Goal: Navigation & Orientation: Find specific page/section

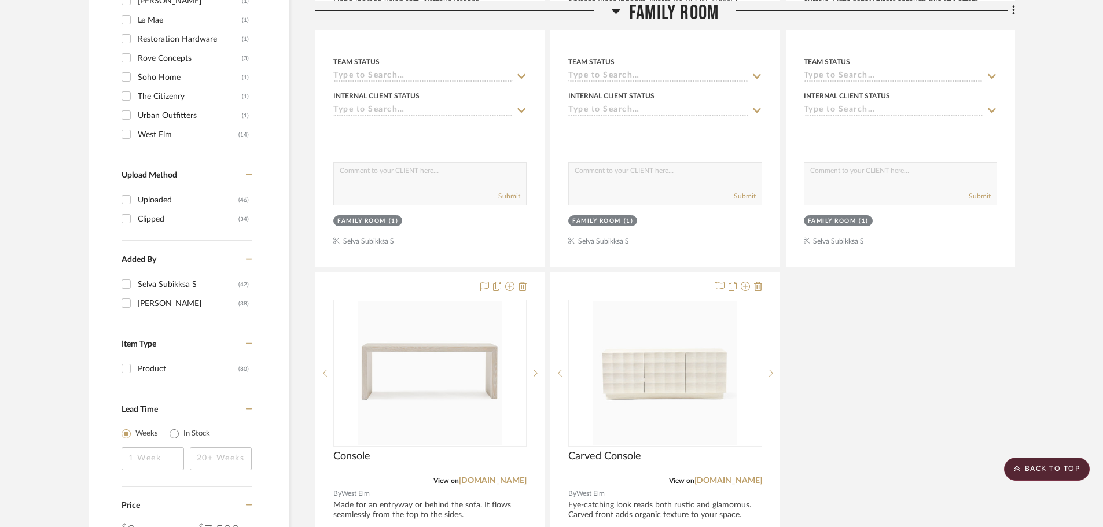
scroll to position [1447, 0]
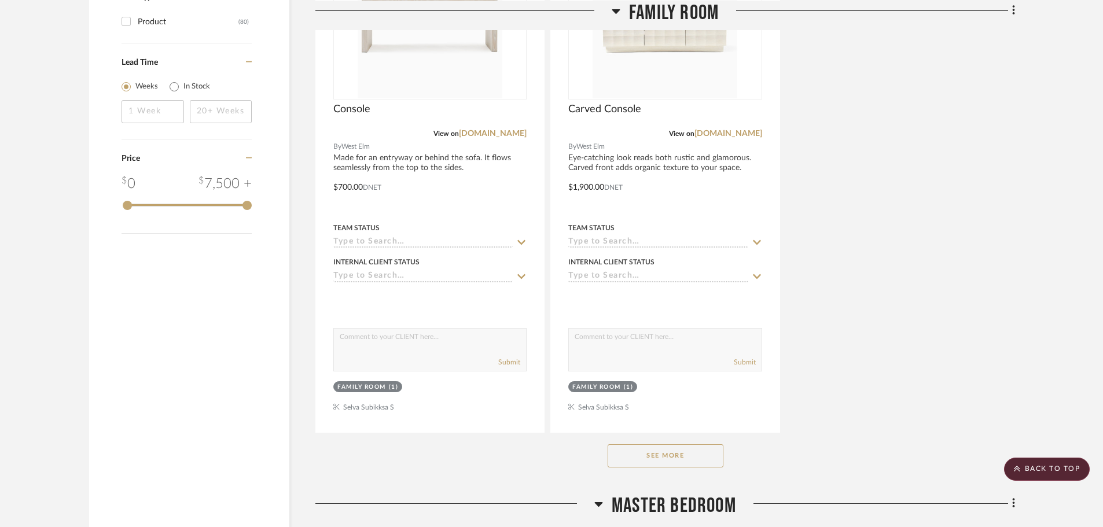
click at [691, 444] on button "See More" at bounding box center [666, 455] width 116 height 23
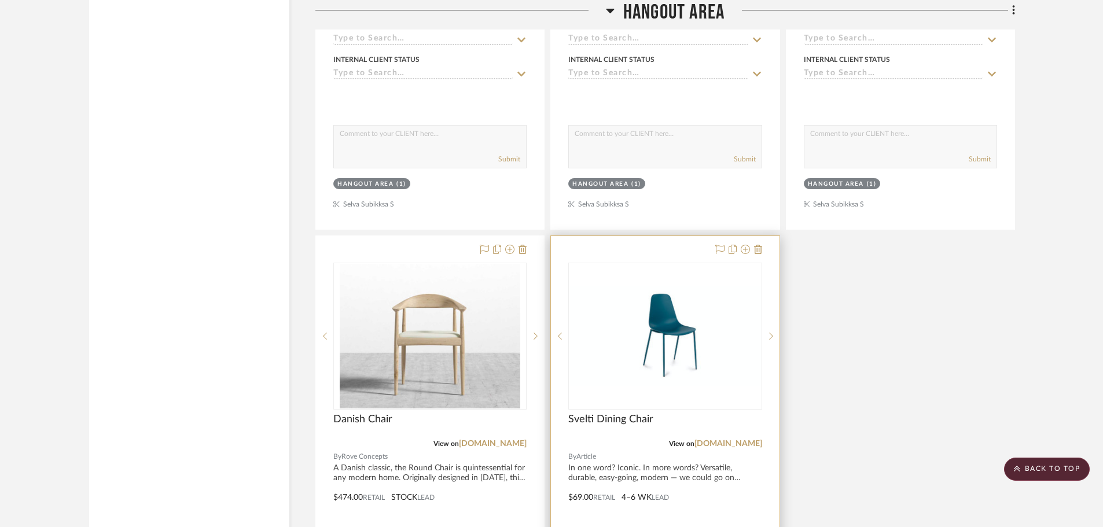
scroll to position [5844, 0]
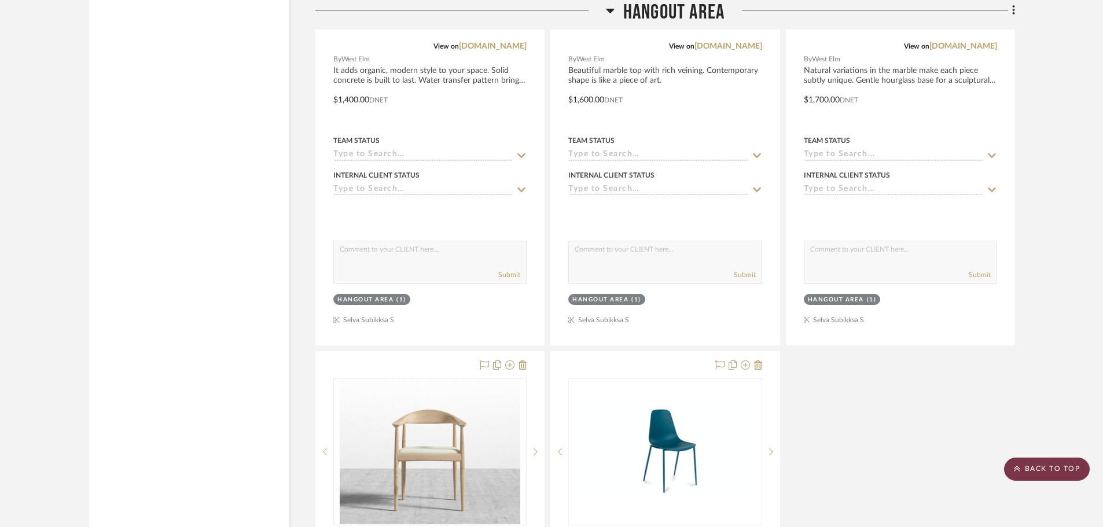
click at [1031, 459] on scroll-to-top-button "BACK TO TOP" at bounding box center [1047, 469] width 86 height 23
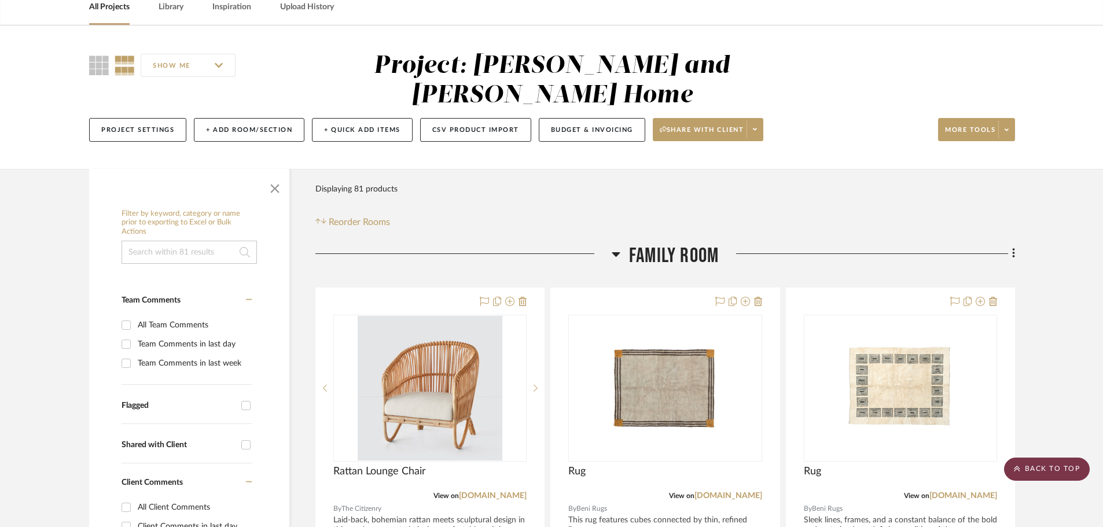
scroll to position [0, 0]
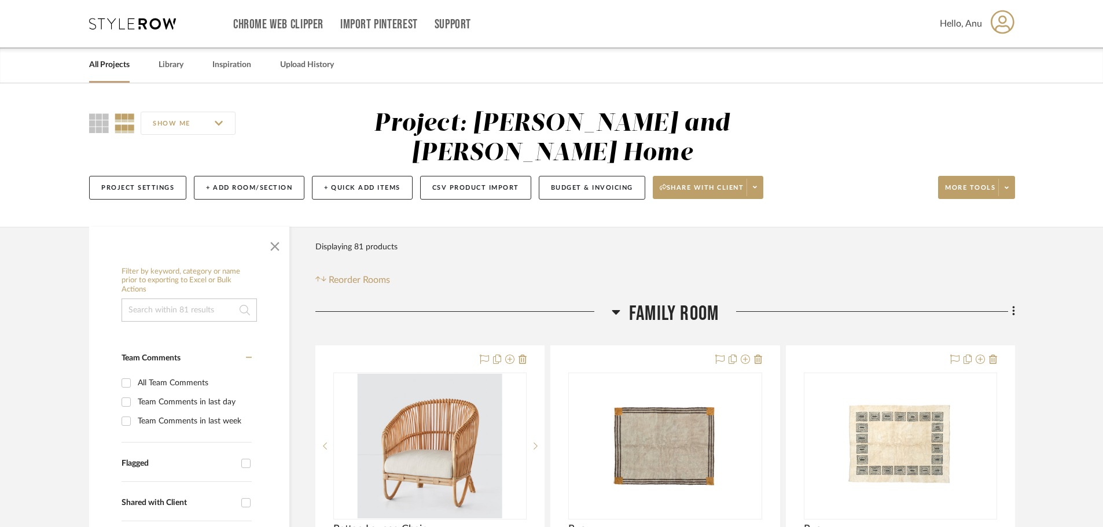
click at [101, 63] on link "All Projects" at bounding box center [109, 65] width 41 height 16
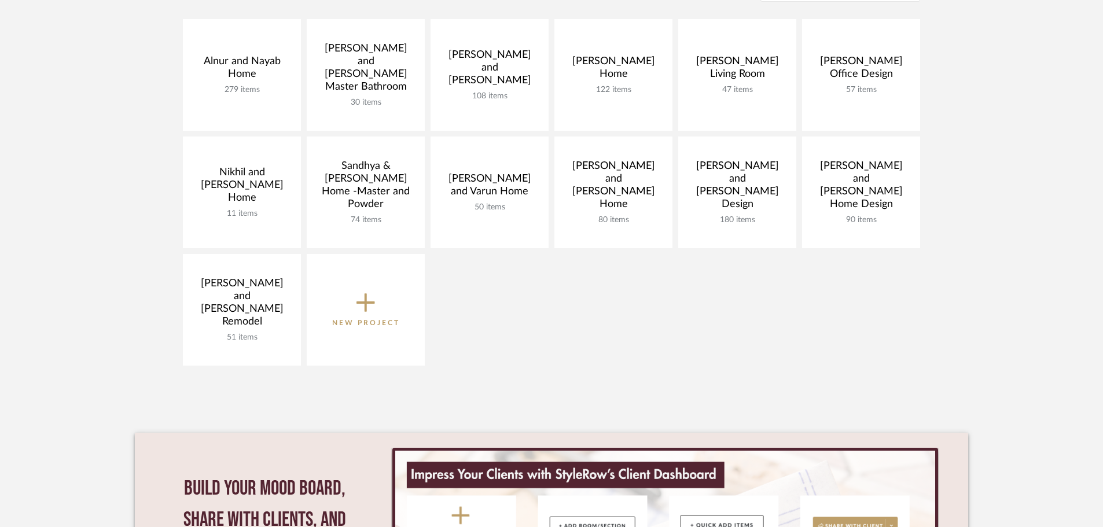
scroll to position [174, 0]
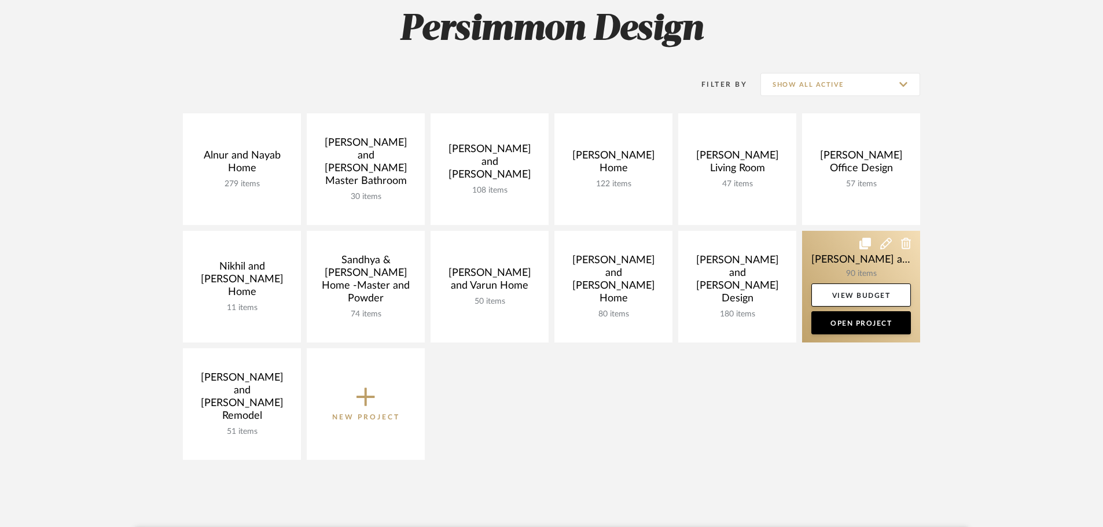
click at [842, 252] on link at bounding box center [861, 287] width 118 height 112
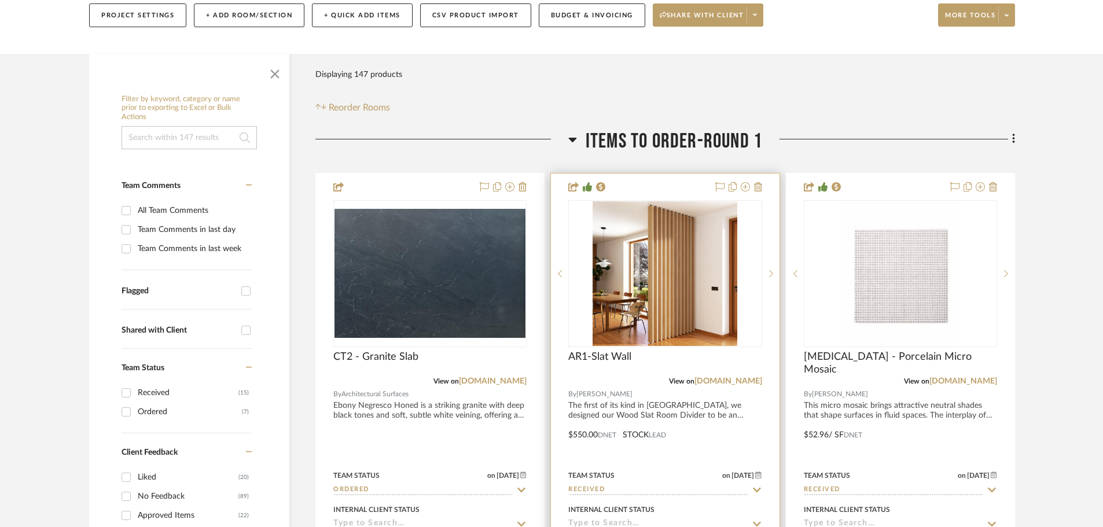
scroll to position [174, 0]
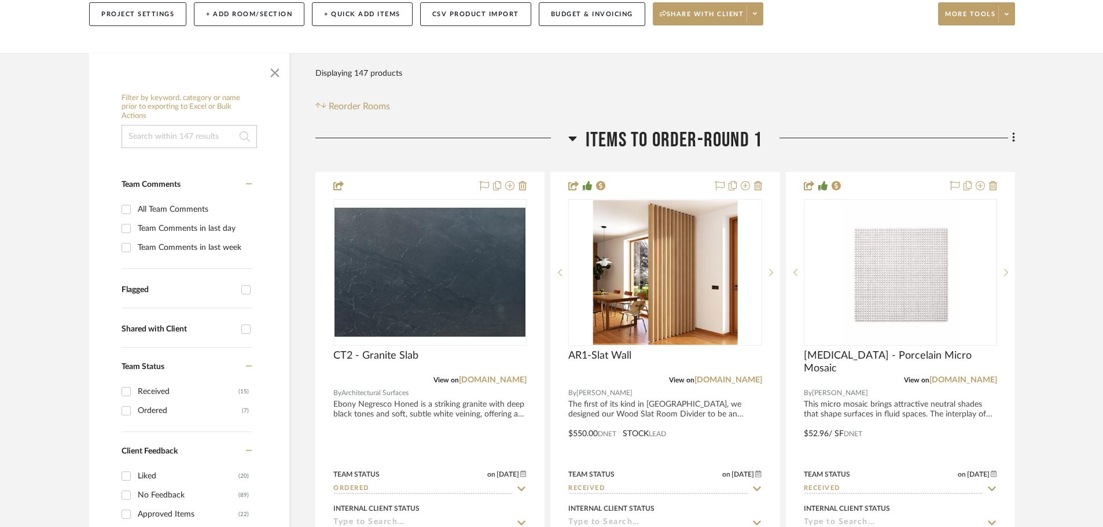
click at [571, 131] on icon at bounding box center [572, 138] width 9 height 14
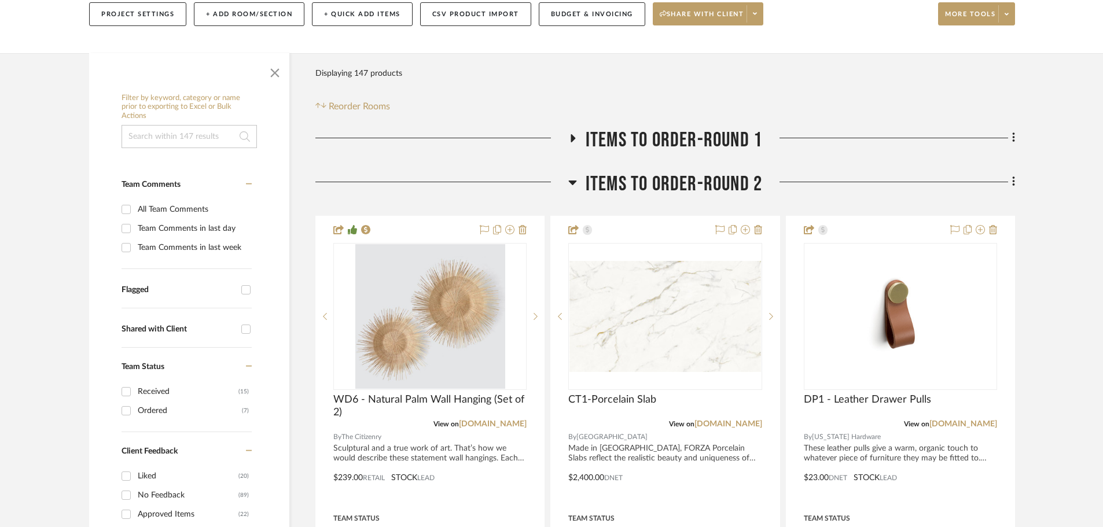
click at [572, 175] on icon at bounding box center [572, 182] width 9 height 14
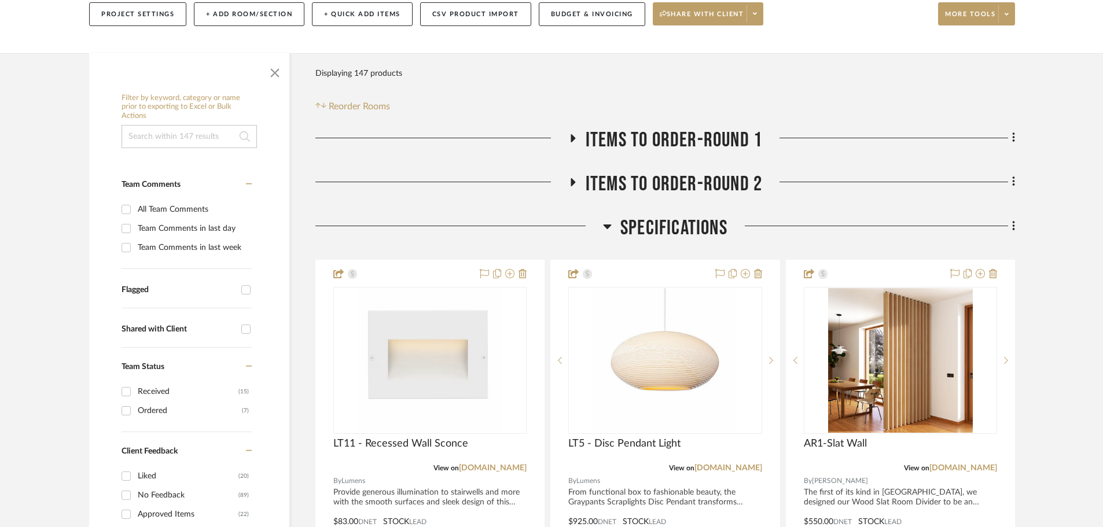
click at [603, 219] on icon at bounding box center [607, 226] width 9 height 14
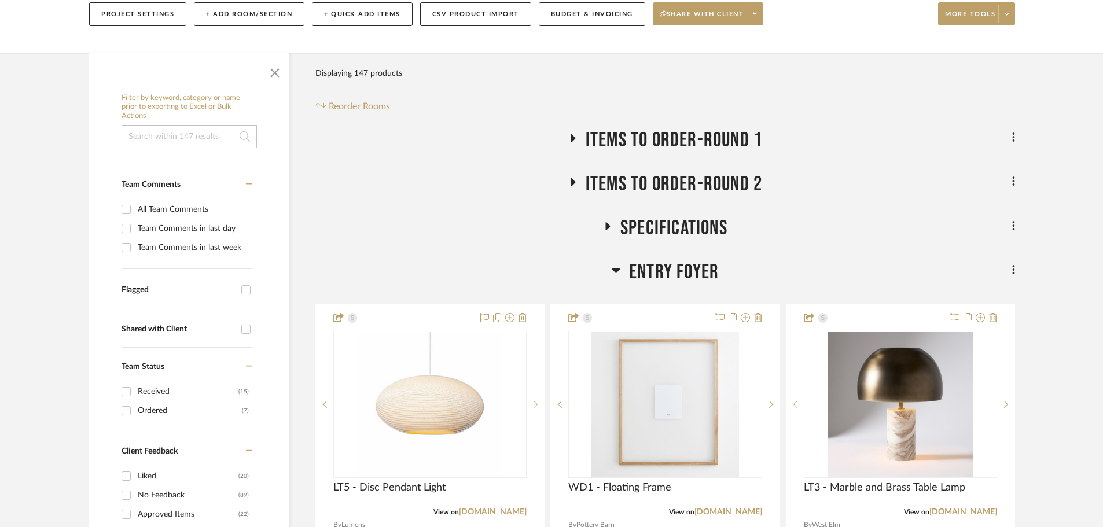
click at [613, 268] on icon at bounding box center [616, 270] width 8 height 5
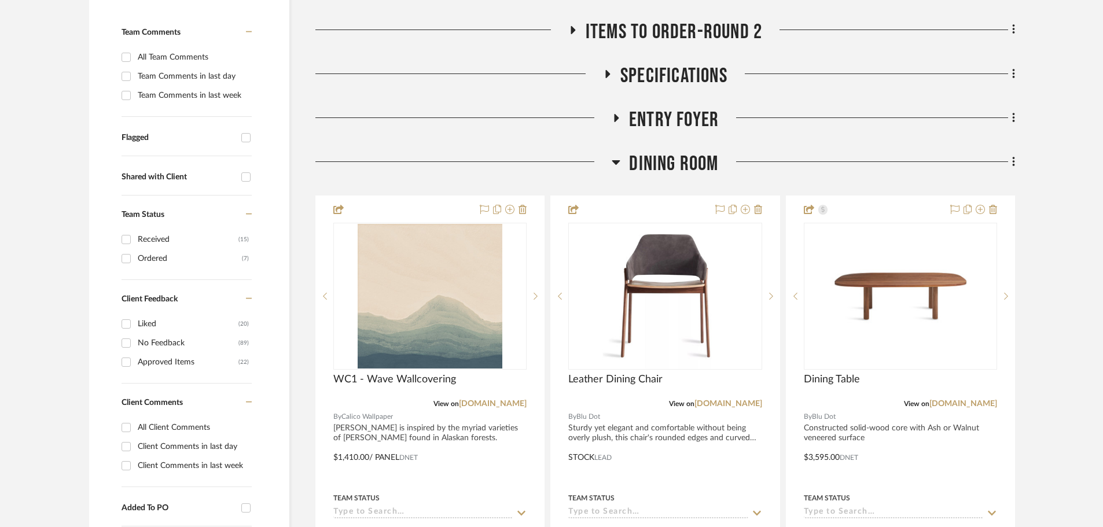
scroll to position [347, 0]
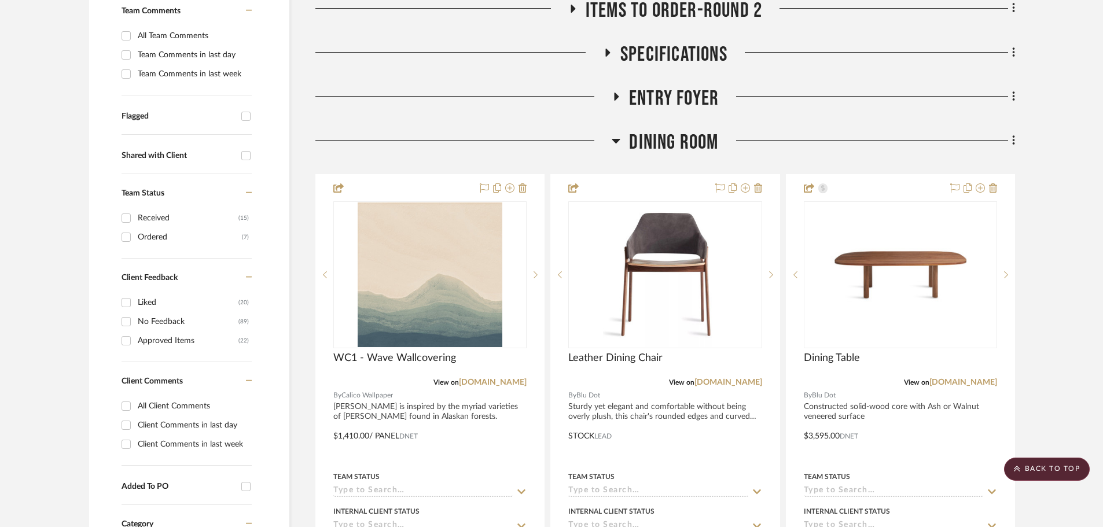
click at [615, 139] on icon at bounding box center [616, 141] width 8 height 5
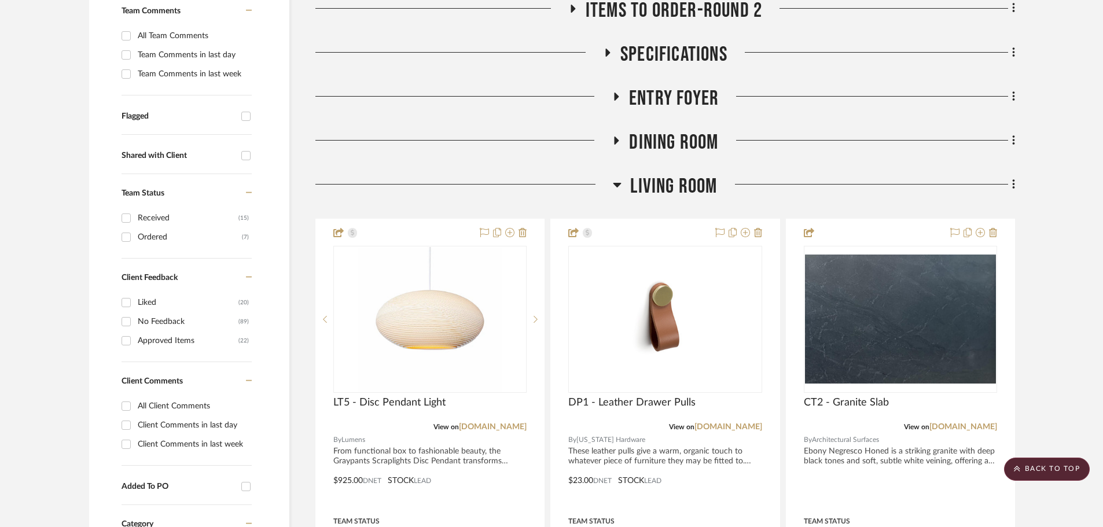
click at [618, 183] on icon at bounding box center [617, 185] width 8 height 5
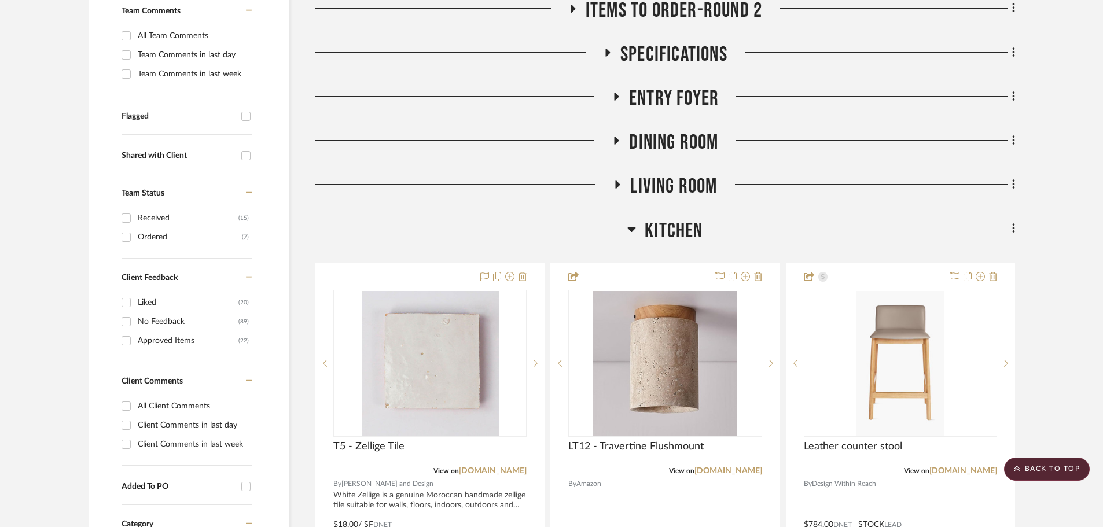
click at [631, 227] on icon at bounding box center [632, 229] width 8 height 5
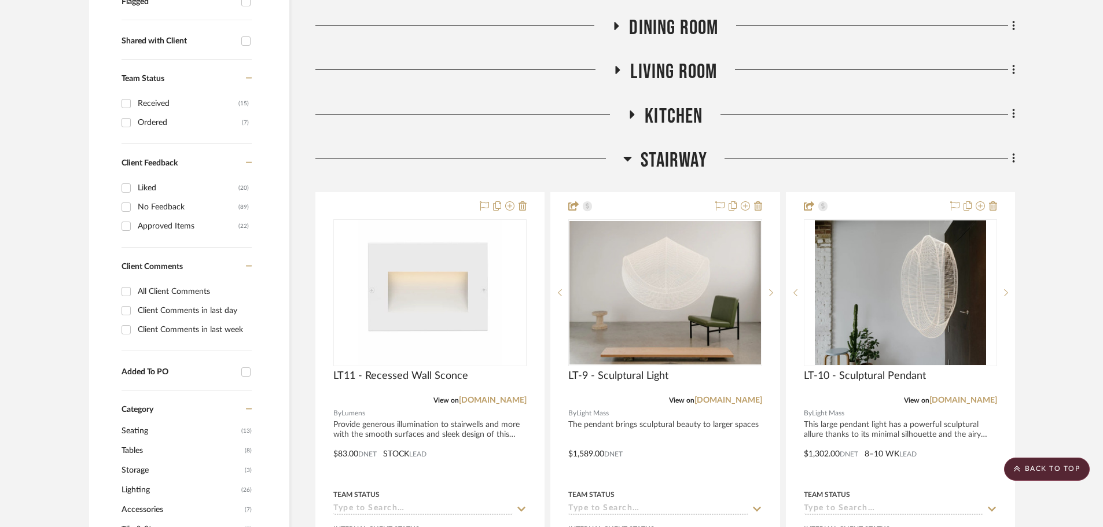
scroll to position [463, 0]
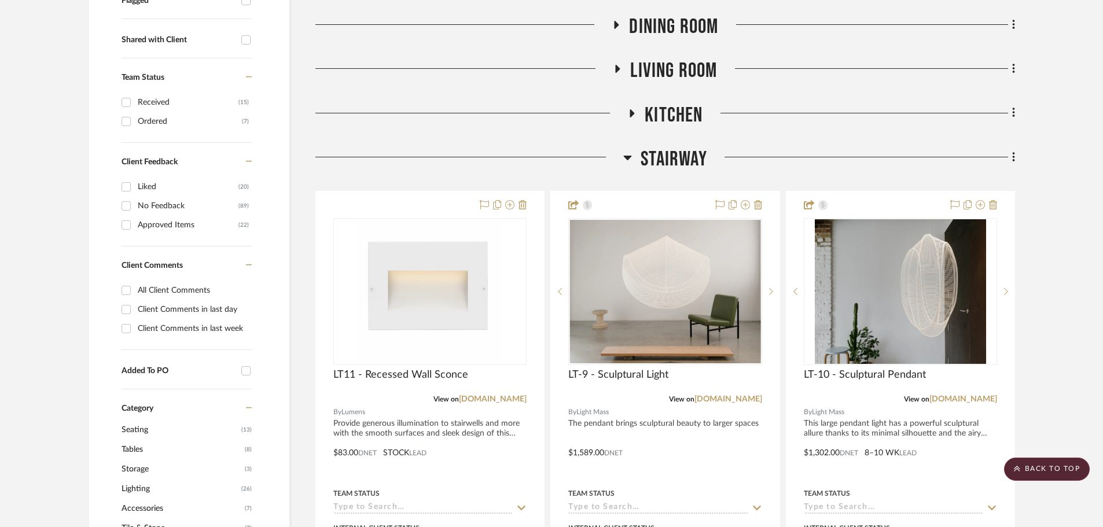
click at [628, 150] on icon at bounding box center [627, 157] width 9 height 14
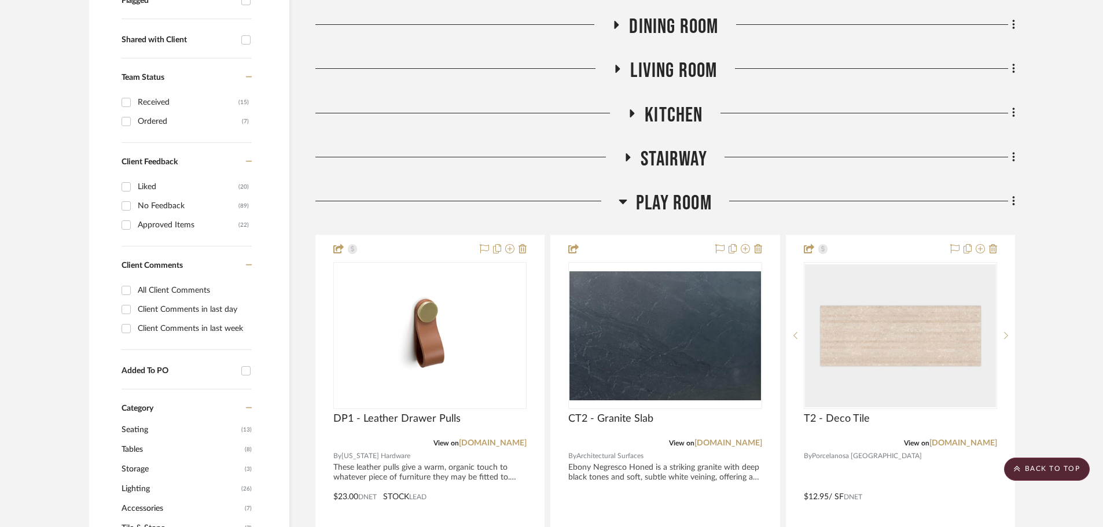
click at [622, 200] on icon at bounding box center [623, 202] width 8 height 5
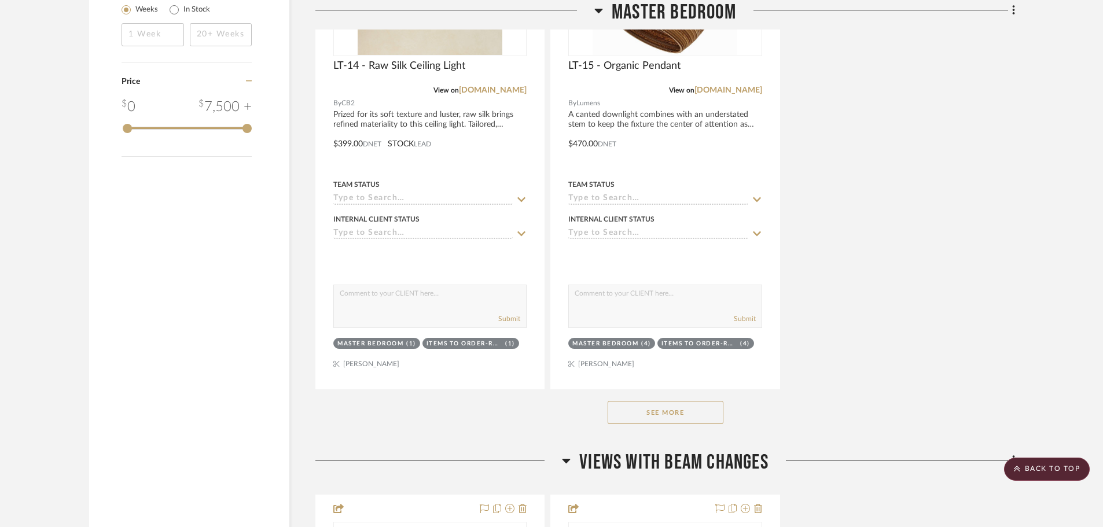
scroll to position [1910, 0]
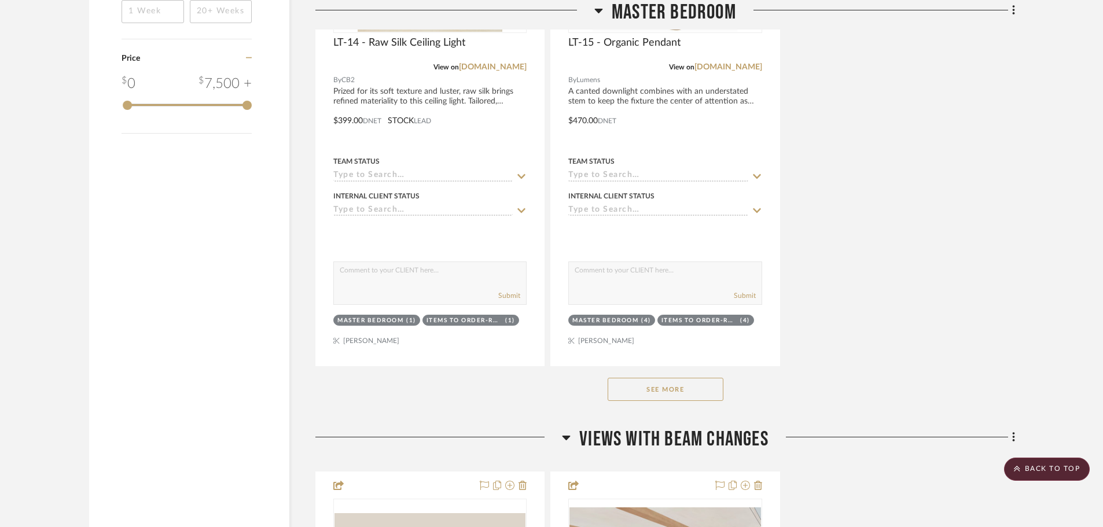
click at [667, 378] on button "See More" at bounding box center [666, 389] width 116 height 23
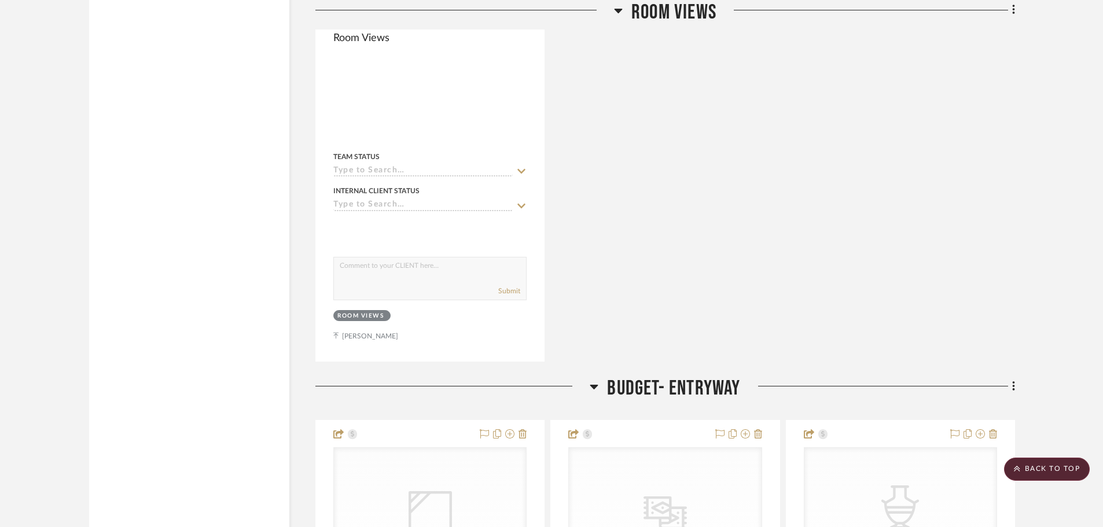
scroll to position [3683, 0]
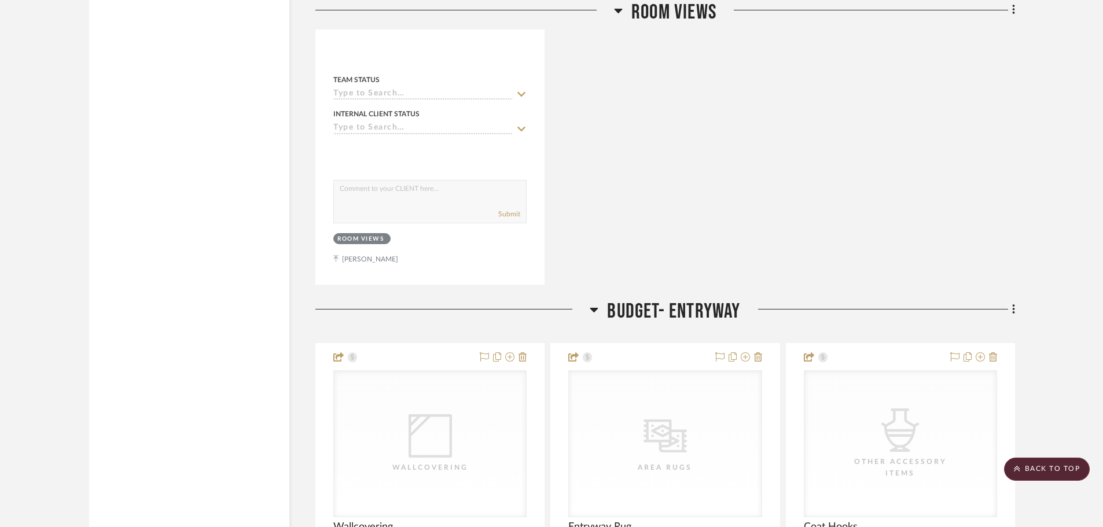
click at [594, 303] on icon at bounding box center [594, 310] width 9 height 14
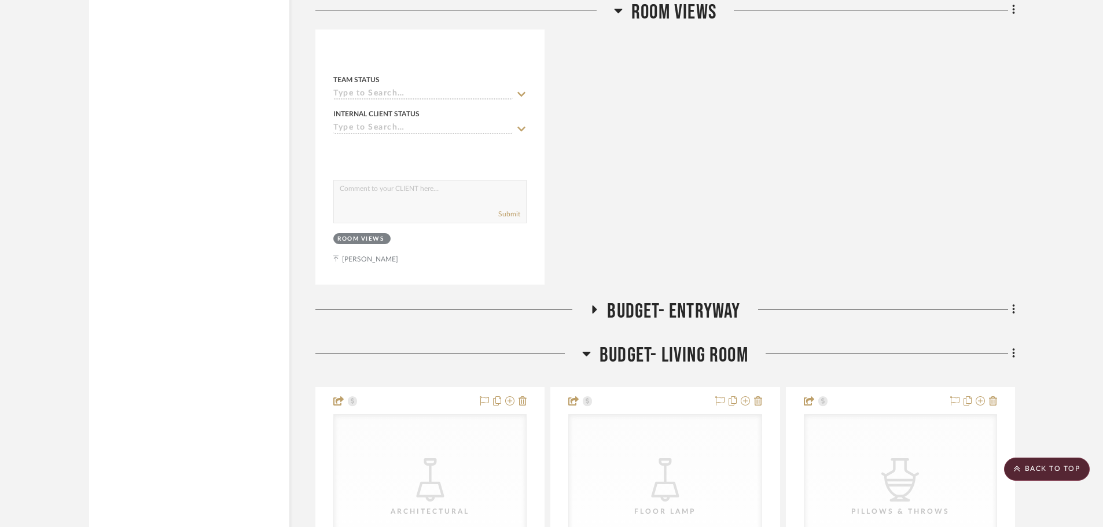
click at [583, 347] on icon at bounding box center [586, 354] width 9 height 14
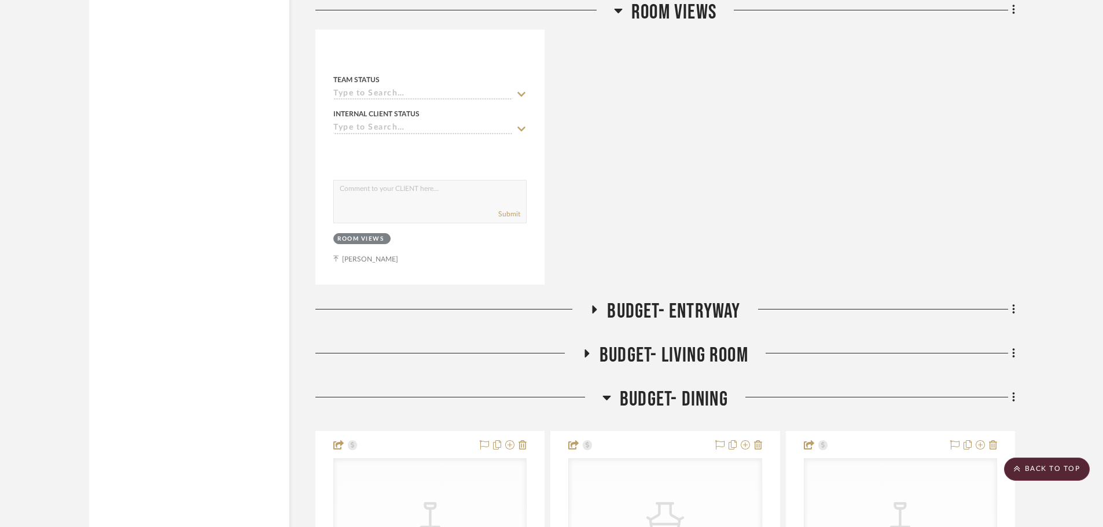
click at [610, 391] on icon at bounding box center [606, 398] width 9 height 14
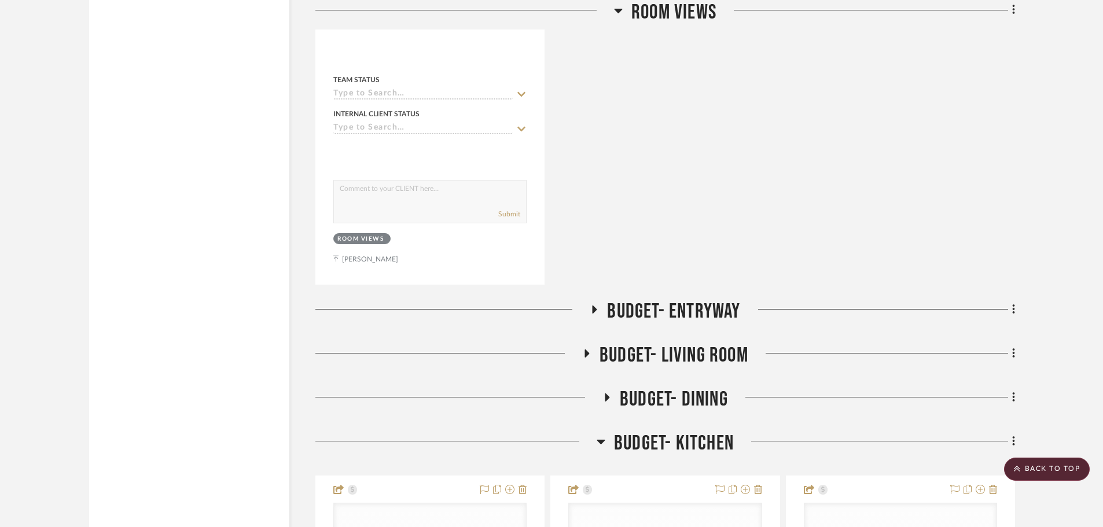
click at [598, 440] on icon at bounding box center [601, 442] width 8 height 5
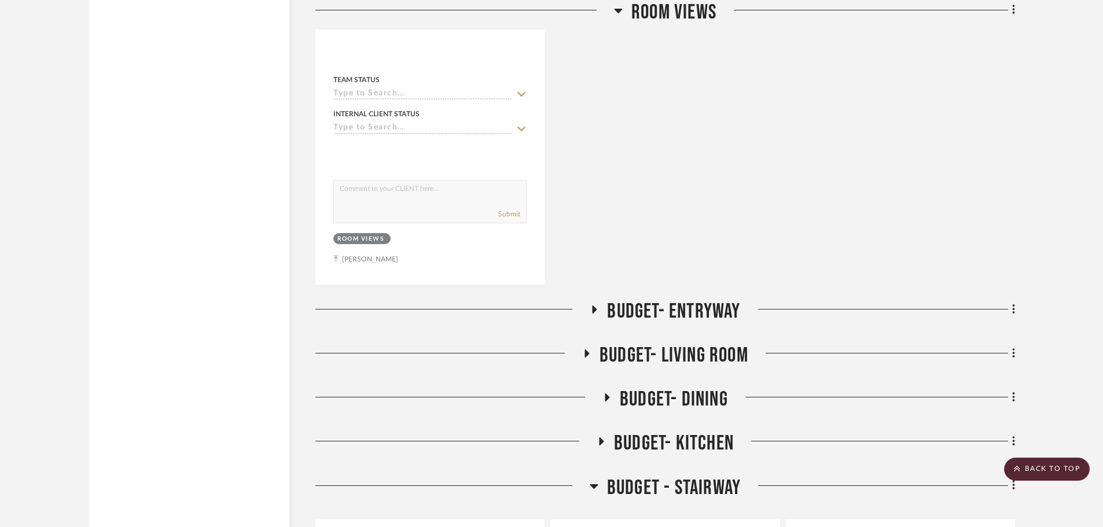
click at [592, 484] on icon at bounding box center [594, 486] width 8 height 5
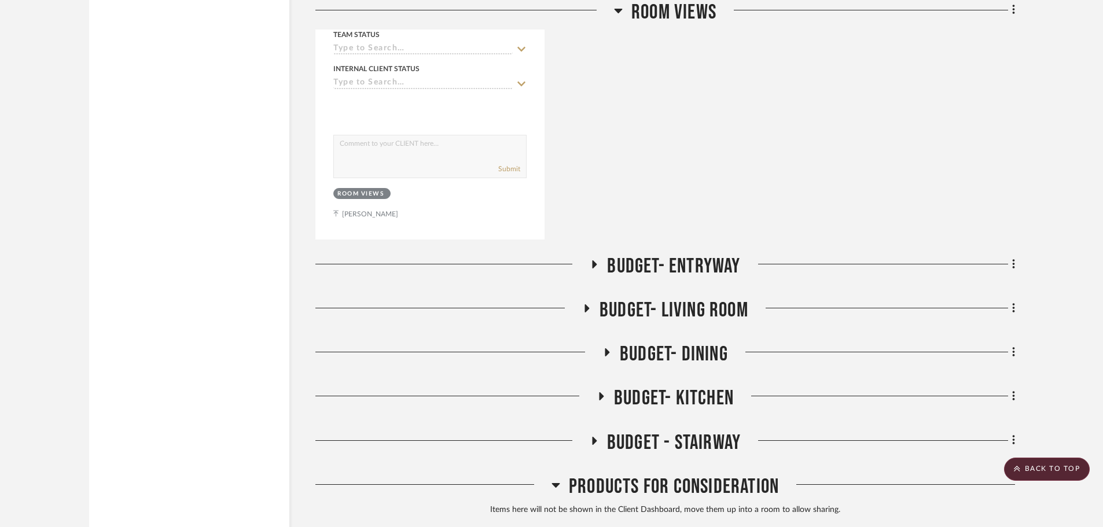
scroll to position [3857, 0]
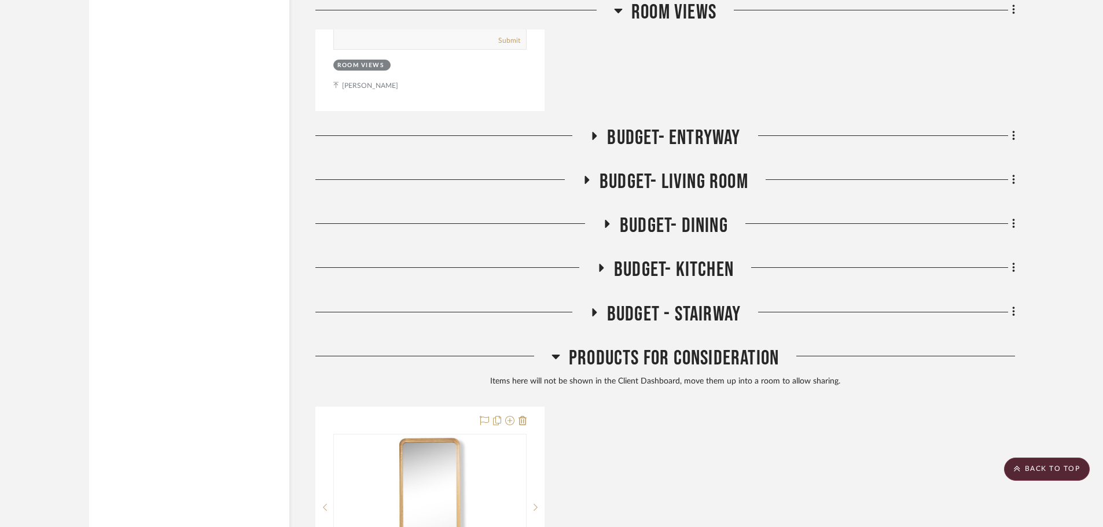
click at [553, 350] on icon at bounding box center [555, 357] width 9 height 14
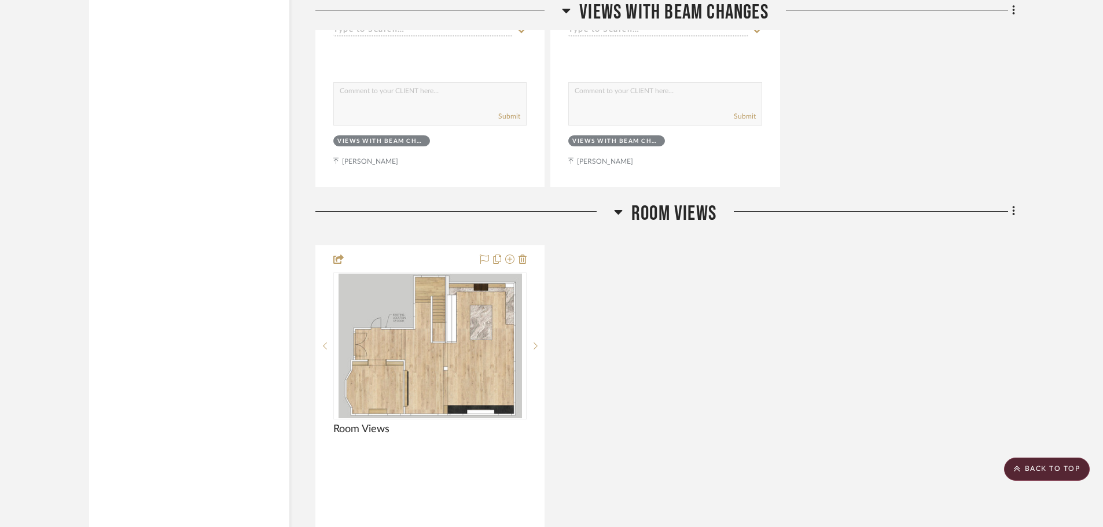
scroll to position [3147, 0]
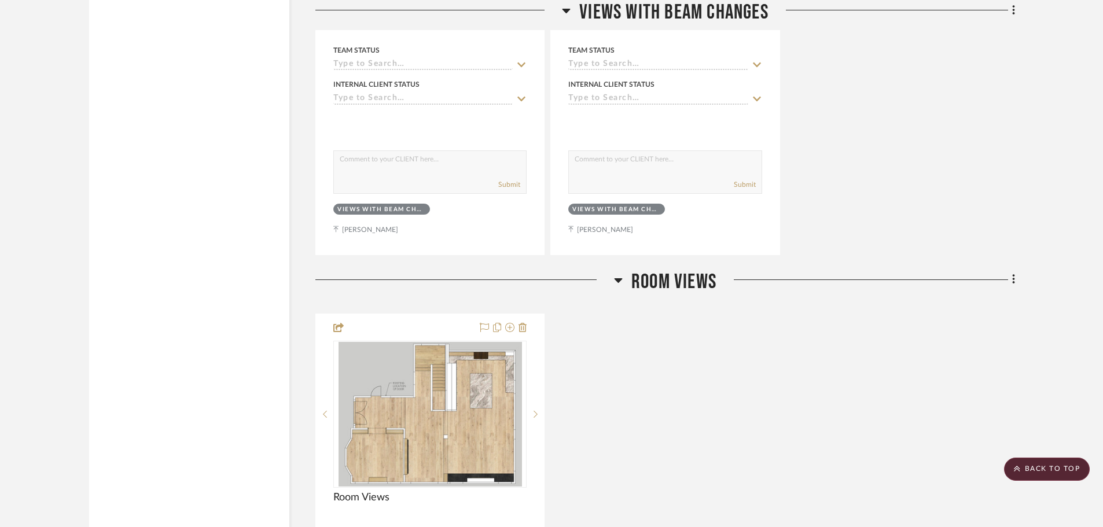
click at [617, 278] on icon at bounding box center [619, 280] width 8 height 5
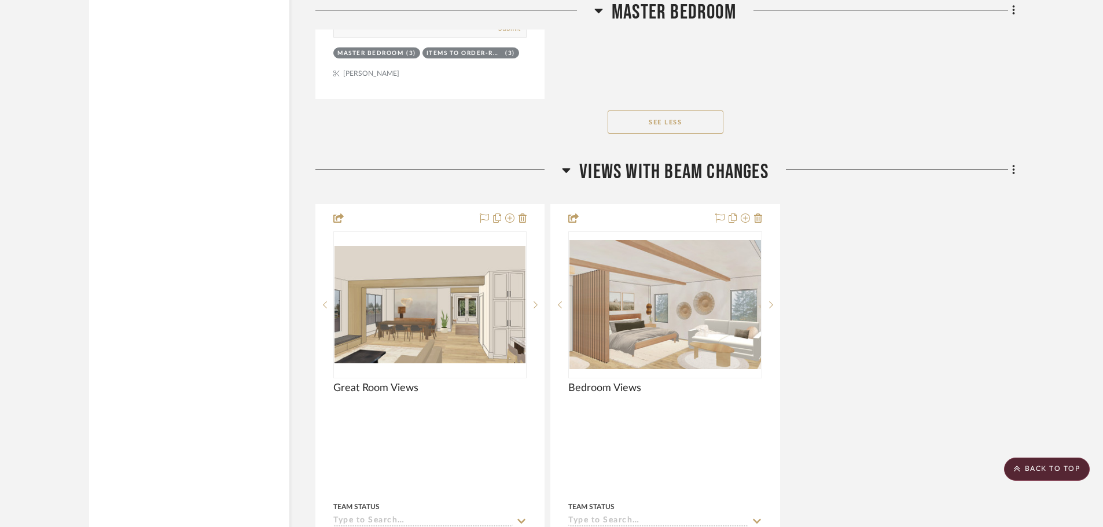
scroll to position [2684, 0]
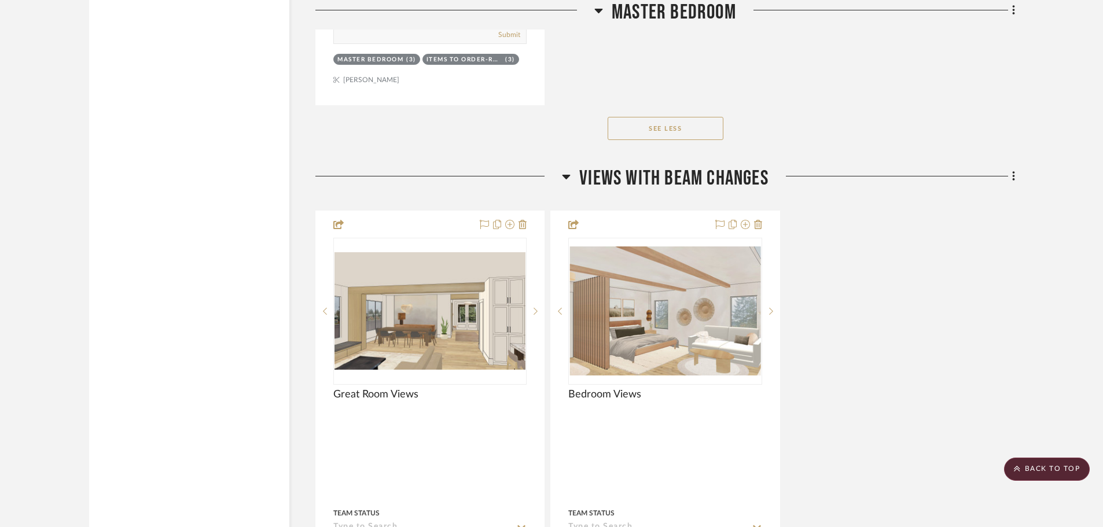
click at [566, 170] on icon at bounding box center [566, 177] width 9 height 14
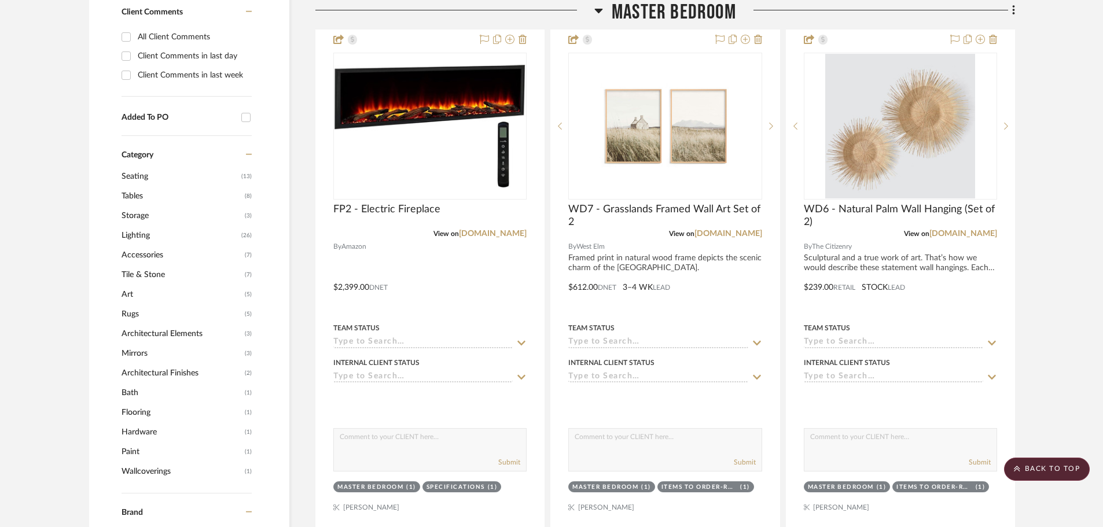
scroll to position [311, 0]
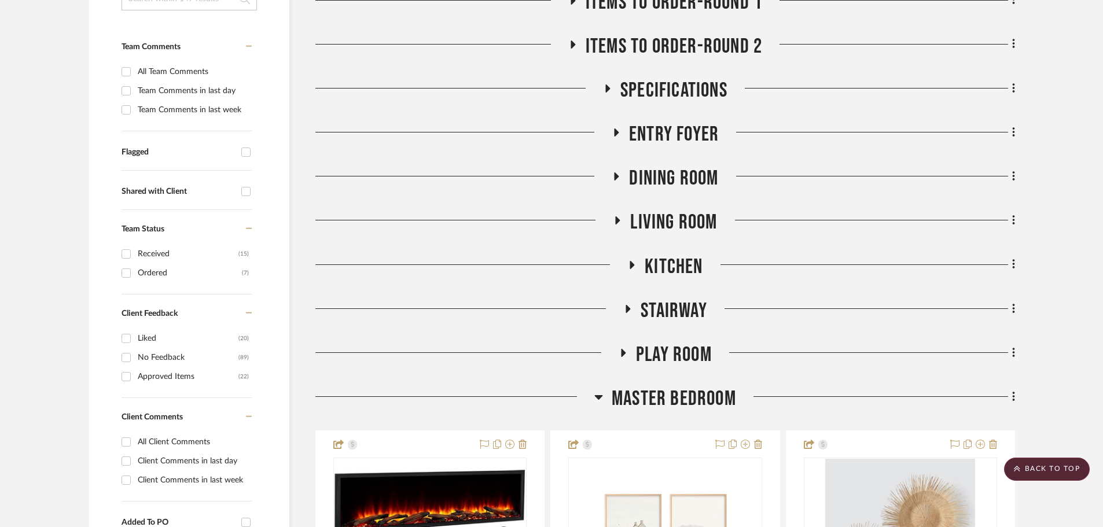
click at [601, 390] on icon at bounding box center [598, 397] width 9 height 14
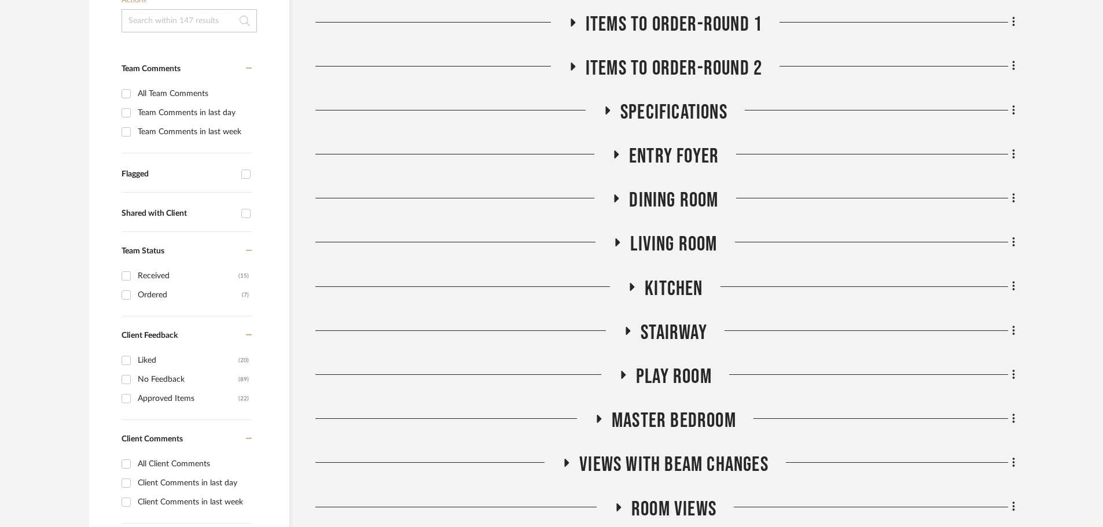
scroll to position [0, 0]
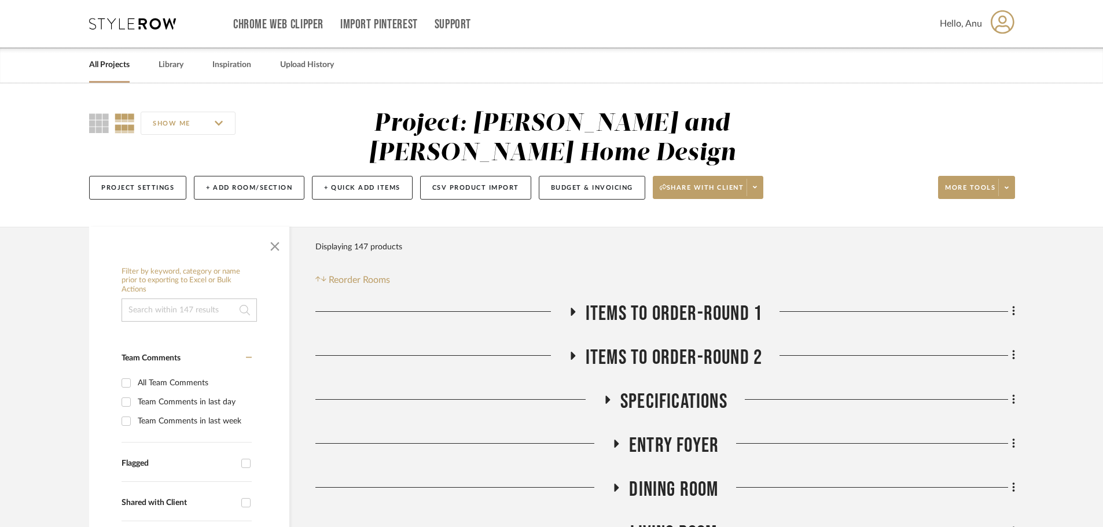
click at [102, 66] on link "All Projects" at bounding box center [109, 65] width 41 height 16
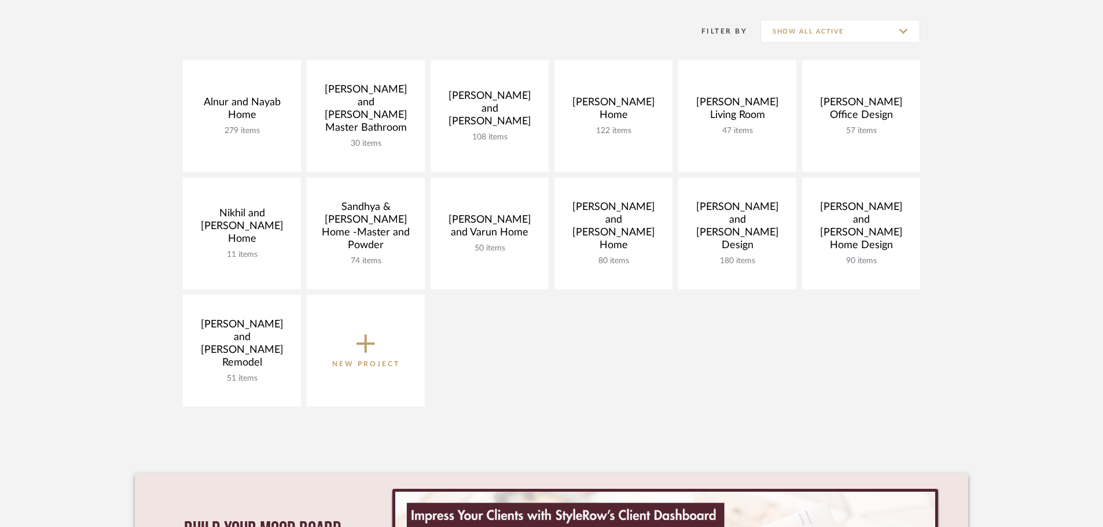
scroll to position [289, 0]
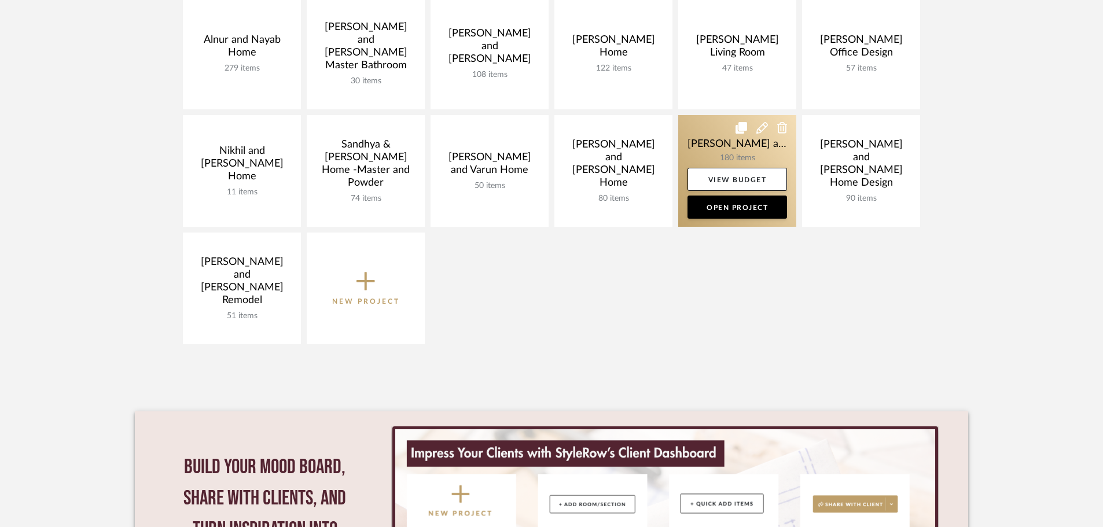
click at [720, 148] on link at bounding box center [737, 171] width 118 height 112
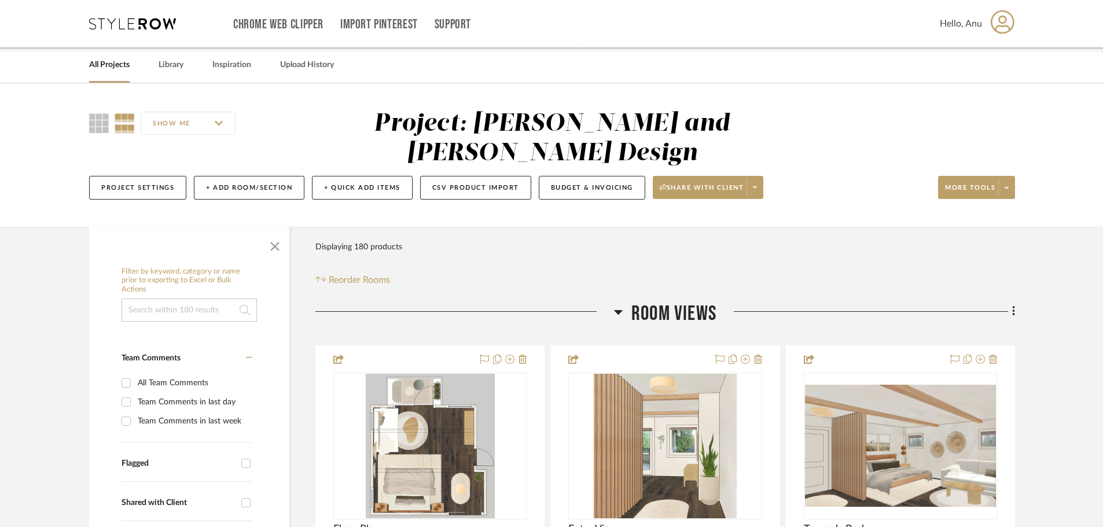
click at [617, 308] on icon at bounding box center [618, 312] width 9 height 14
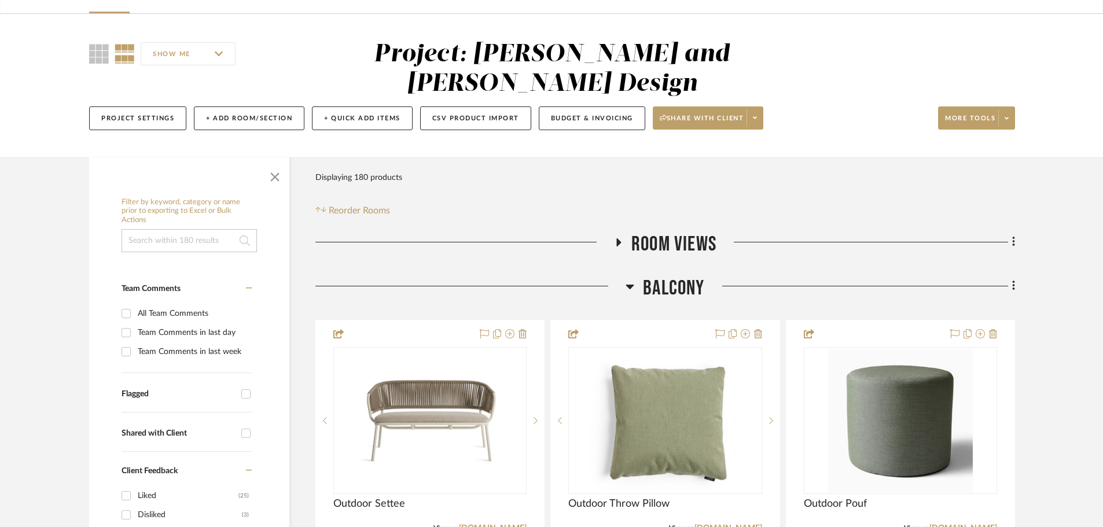
scroll to position [174, 0]
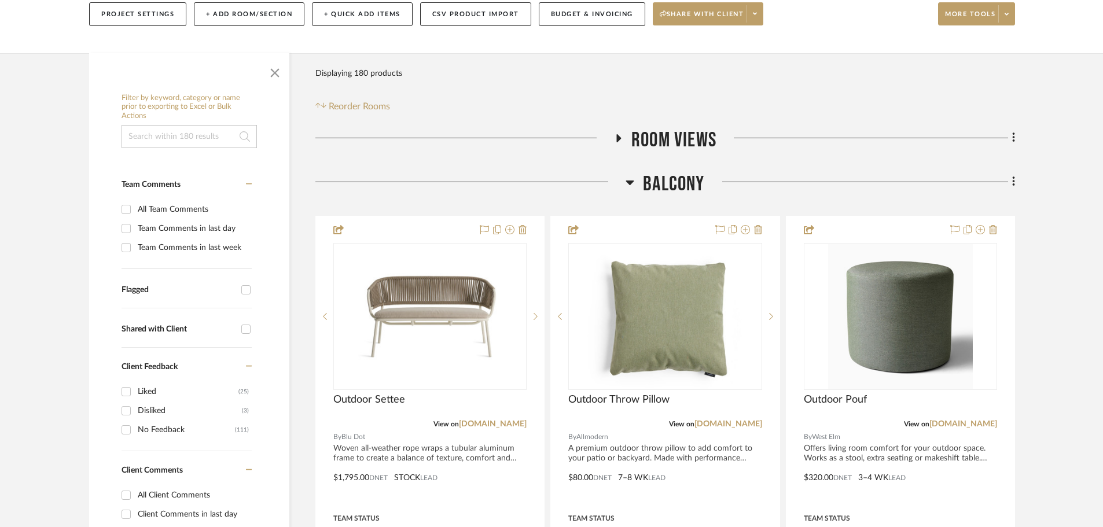
click at [631, 183] on icon at bounding box center [630, 183] width 8 height 5
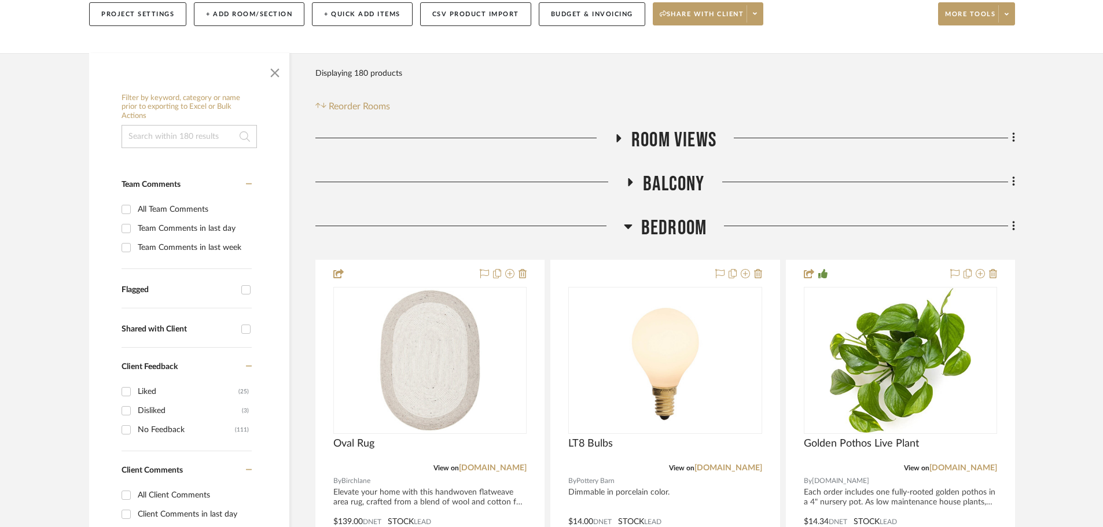
click at [626, 225] on icon at bounding box center [628, 227] width 8 height 5
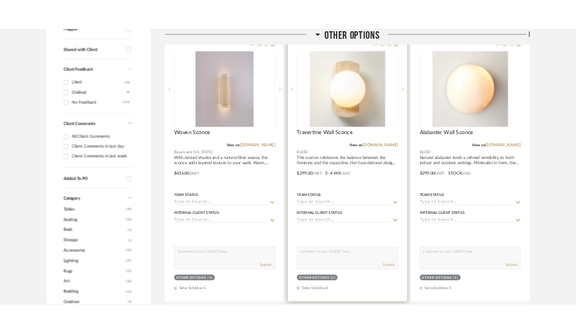
scroll to position [347, 0]
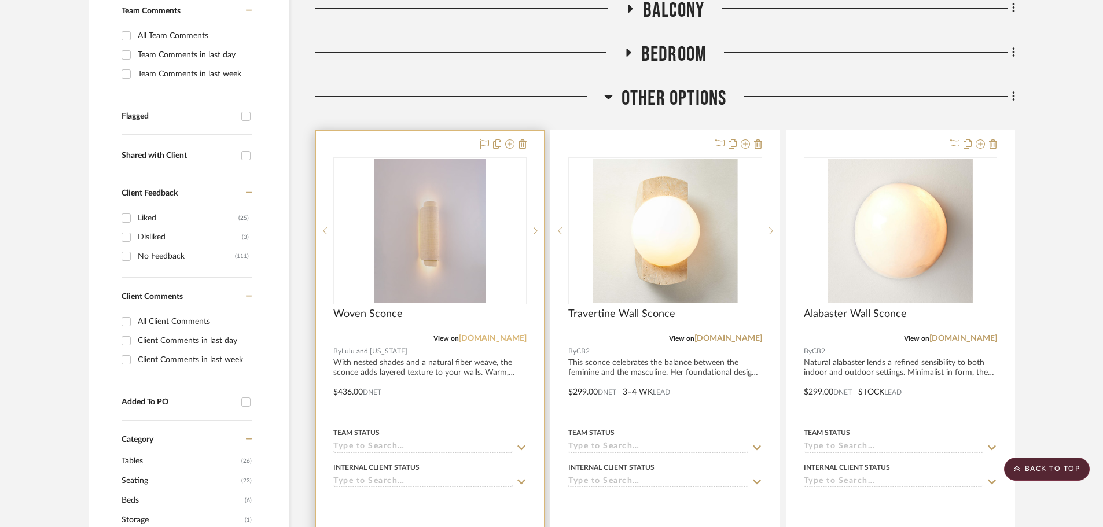
click at [499, 336] on link "luluandgeorgia.com" at bounding box center [493, 338] width 68 height 8
click at [486, 336] on link "luluandgeorgia.com" at bounding box center [493, 338] width 68 height 8
